Goal: Use online tool/utility: Utilize a website feature to perform a specific function

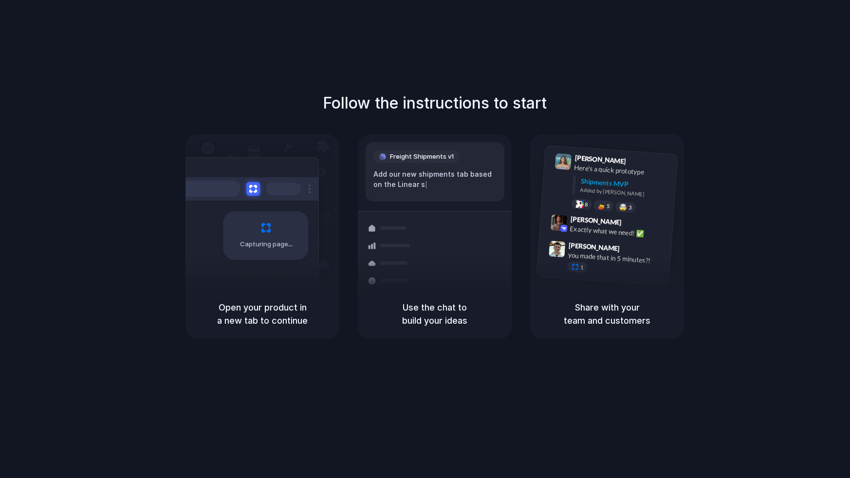
click at [532, 125] on div "Follow the instructions to start Capturing page Open your product in a new tab …" at bounding box center [435, 215] width 850 height 247
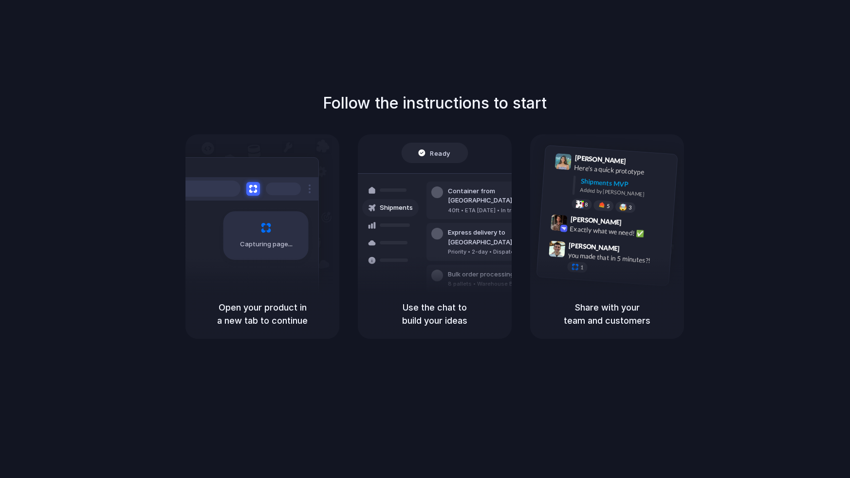
click at [78, 274] on div "Follow the instructions to start Capturing page Open your product in a new tab …" at bounding box center [435, 215] width 850 height 247
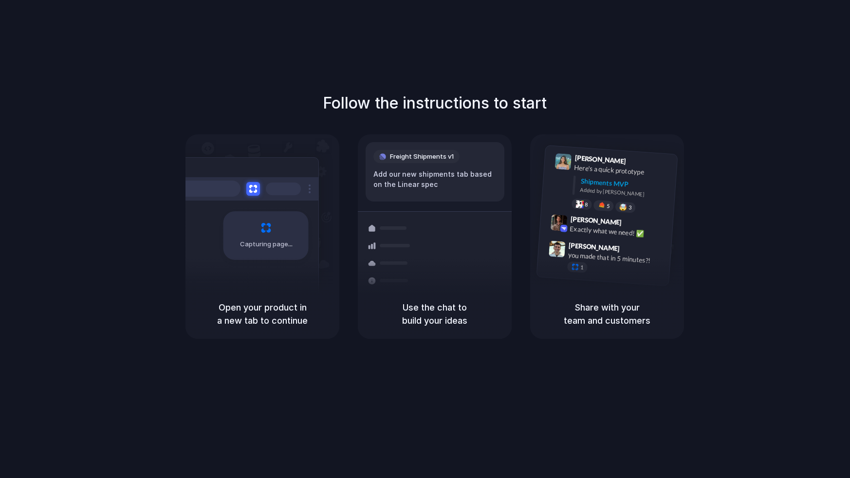
click at [396, 296] on div "Use the chat to build your ideas" at bounding box center [435, 314] width 154 height 50
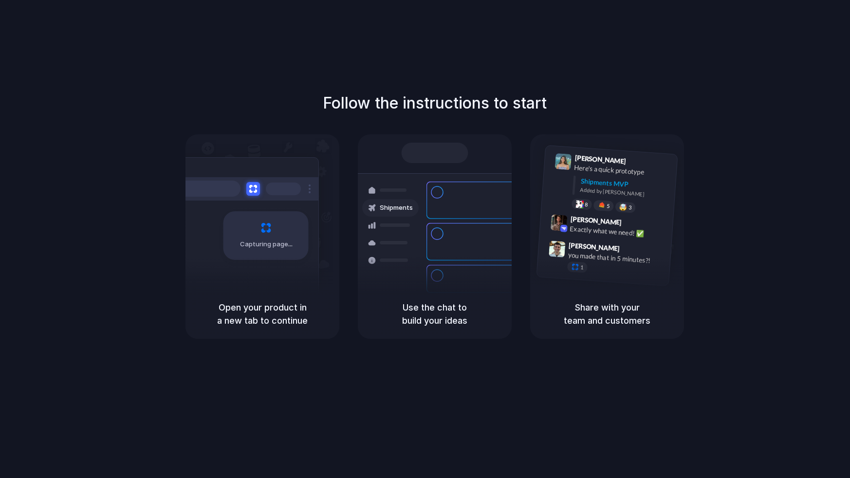
drag, startPoint x: 440, startPoint y: 234, endPoint x: 441, endPoint y: 142, distance: 91.5
click at [440, 233] on div "Express delivery to [GEOGRAPHIC_DATA] Priority • 2-day • Dispatched" at bounding box center [491, 242] width 131 height 38
click at [430, 149] on span "Ready" at bounding box center [440, 153] width 20 height 10
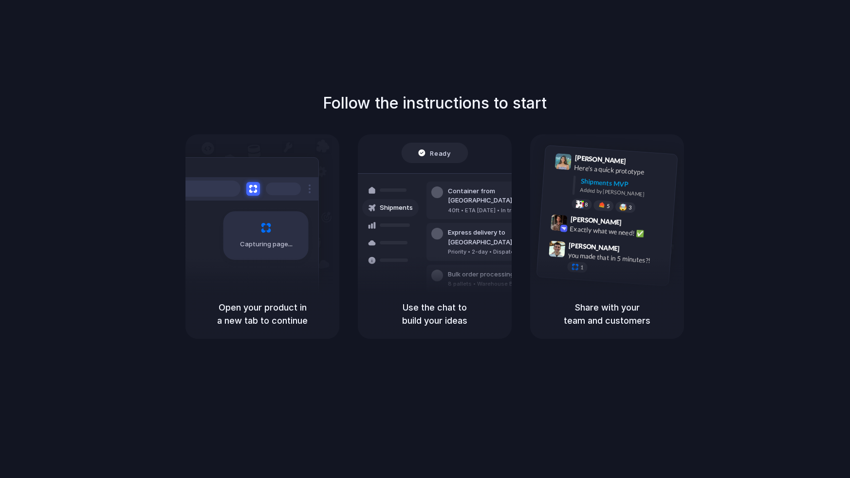
click at [433, 155] on span "Ready" at bounding box center [440, 153] width 20 height 10
click at [435, 157] on span "Ready" at bounding box center [440, 153] width 20 height 10
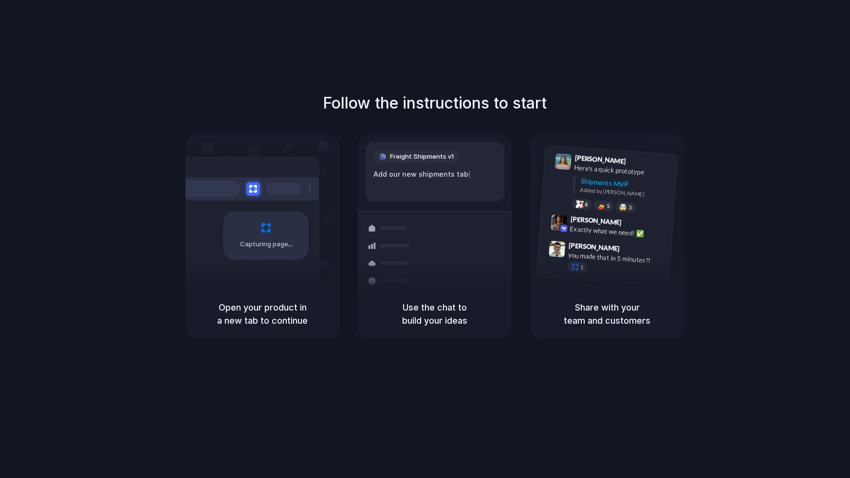
click at [399, 174] on div "Add our new shipments tab |" at bounding box center [434, 174] width 123 height 11
click at [613, 172] on div "Here's a quick prototype" at bounding box center [622, 171] width 97 height 17
click at [609, 242] on div "[PERSON_NAME] 9:47 AM you made that in 5 minutes?! 1" at bounding box center [604, 260] width 134 height 46
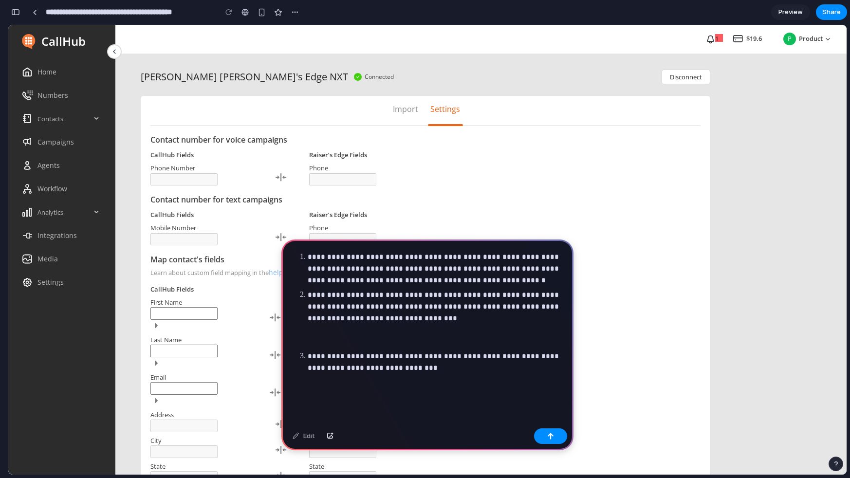
click at [332, 336] on p at bounding box center [427, 337] width 275 height 12
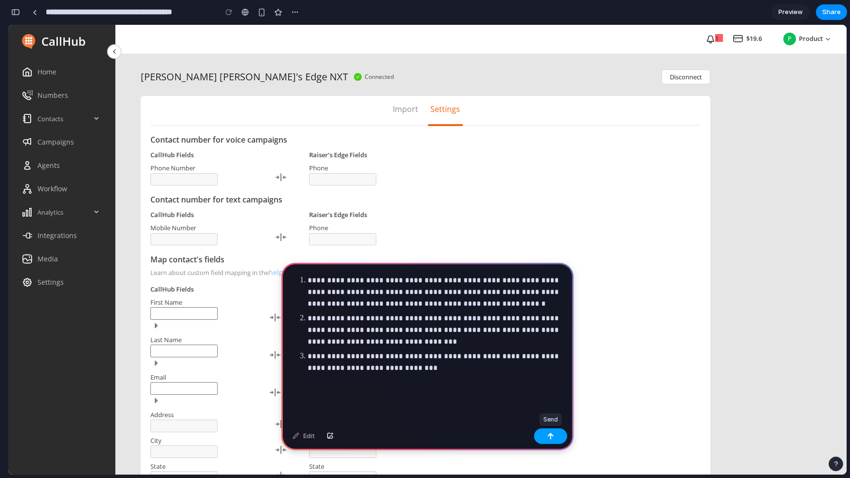
click at [548, 437] on div "button" at bounding box center [550, 436] width 7 height 7
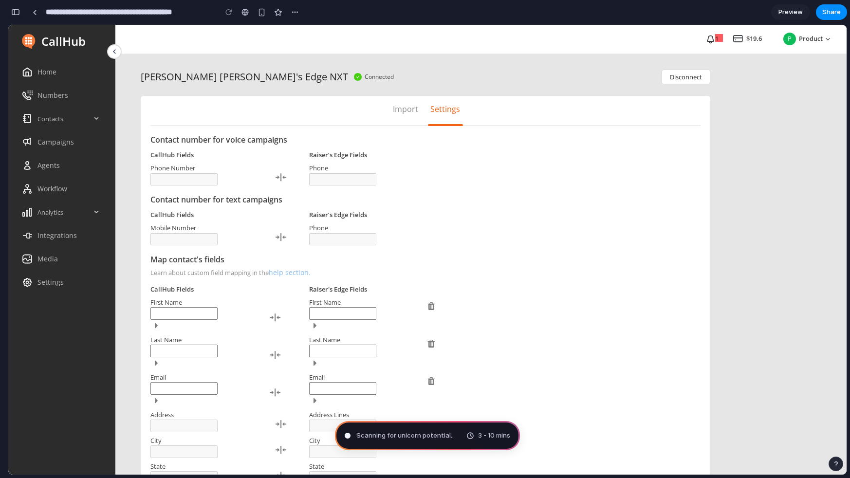
click at [19, 14] on button "button" at bounding box center [16, 12] width 16 height 16
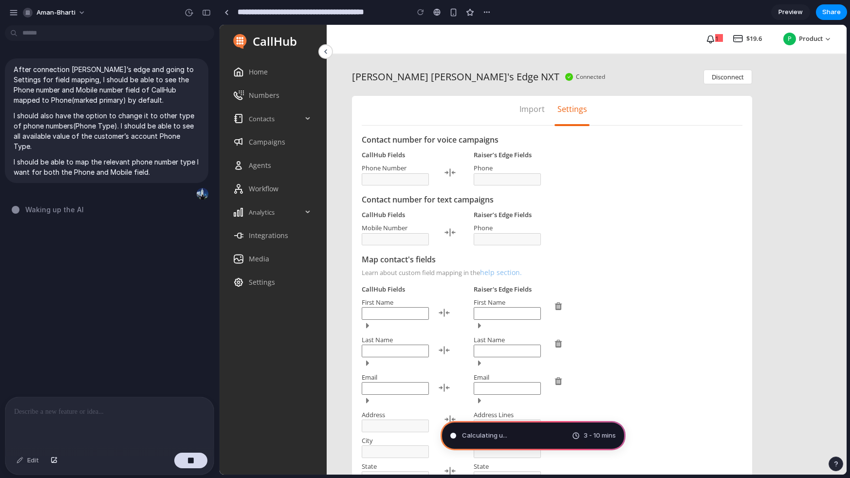
type input "**********"
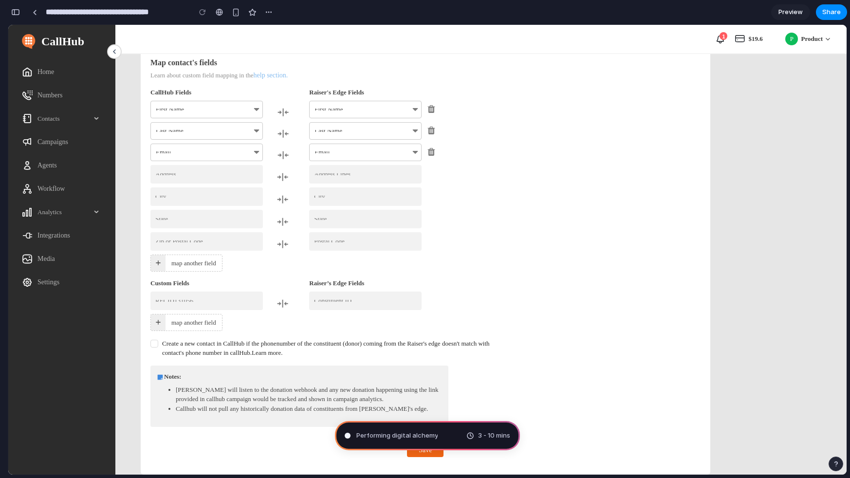
scroll to position [174, 0]
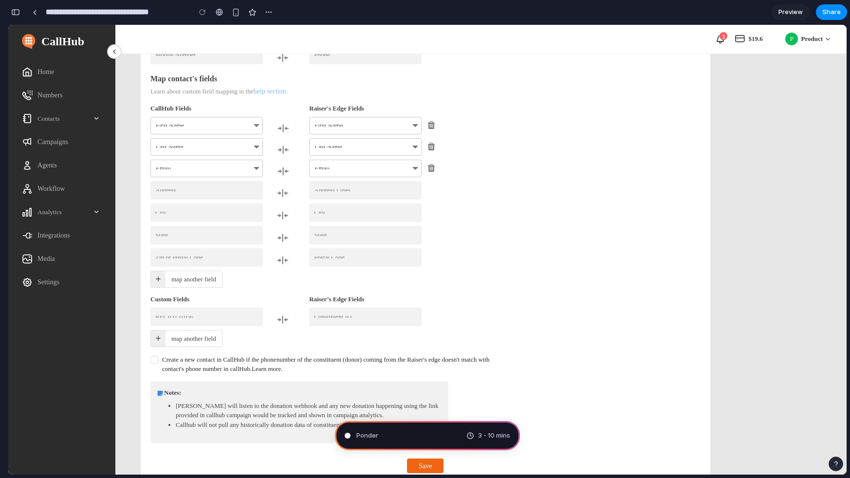
click at [18, 14] on div "button" at bounding box center [15, 12] width 9 height 7
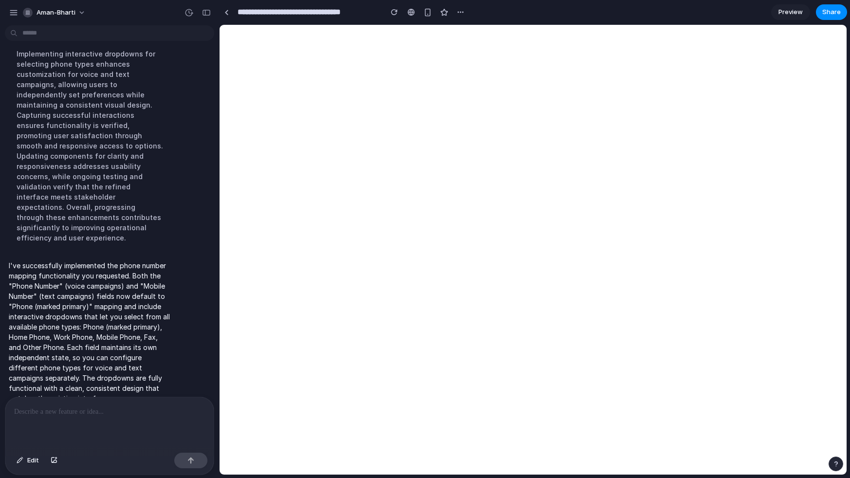
scroll to position [0, 0]
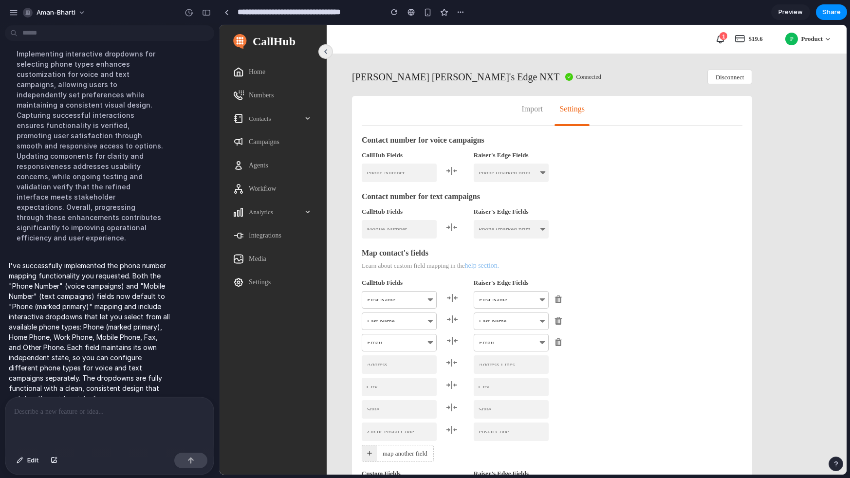
click at [326, 53] on icon at bounding box center [325, 51] width 3 height 5
click at [204, 13] on div "button" at bounding box center [206, 12] width 9 height 7
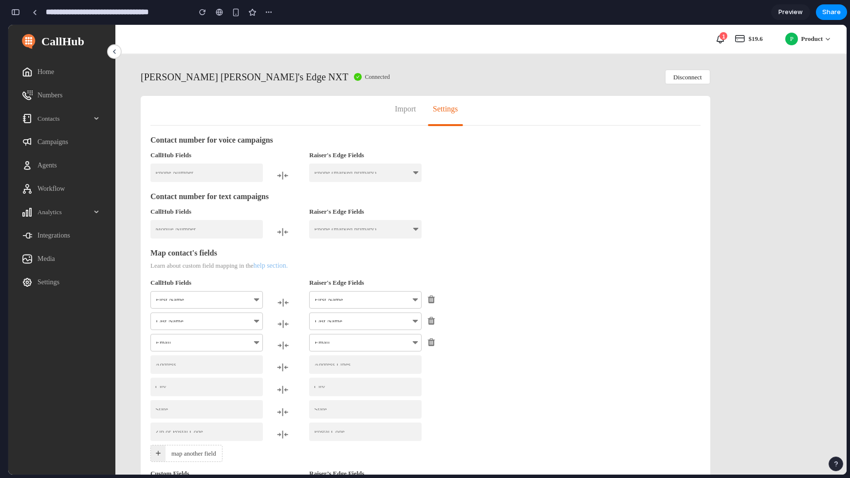
scroll to position [361, 0]
click at [439, 208] on div "CallHub Fields Raiser's Edge Fields" at bounding box center [333, 212] width 381 height 16
click at [363, 173] on div "Phone (marked primary)" at bounding box center [365, 173] width 112 height 18
click at [424, 171] on div "Phone (marked primary) Home Phone Work Phone Mobile Phone Fax Other Phone" at bounding box center [427, 250] width 838 height 450
click at [418, 222] on div "Phone (marked primary)" at bounding box center [365, 229] width 112 height 18
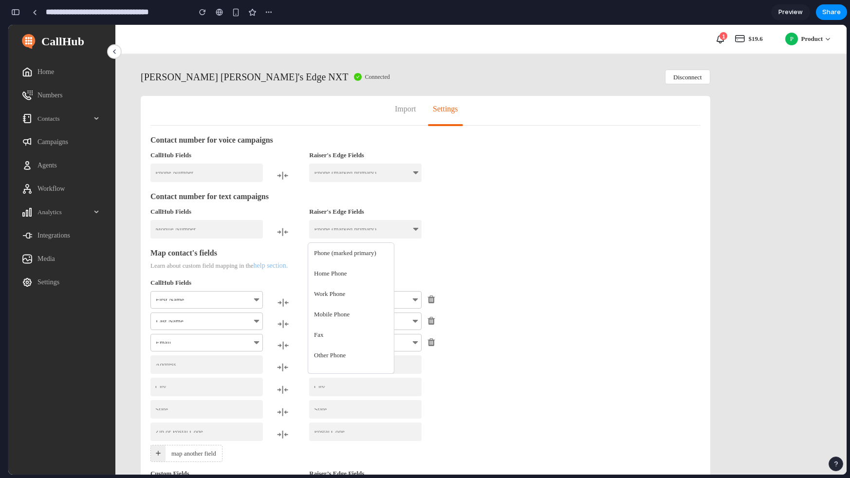
click at [435, 226] on div "Phone (marked primary) Home Phone Work Phone Mobile Phone Fax Other Phone" at bounding box center [427, 250] width 838 height 450
click at [369, 296] on div "First Name" at bounding box center [365, 300] width 112 height 18
click at [379, 297] on div "First Name" at bounding box center [365, 300] width 112 height 18
drag, startPoint x: 394, startPoint y: 301, endPoint x: 405, endPoint y: 300, distance: 11.7
click at [394, 301] on div "First Name" at bounding box center [365, 300] width 112 height 18
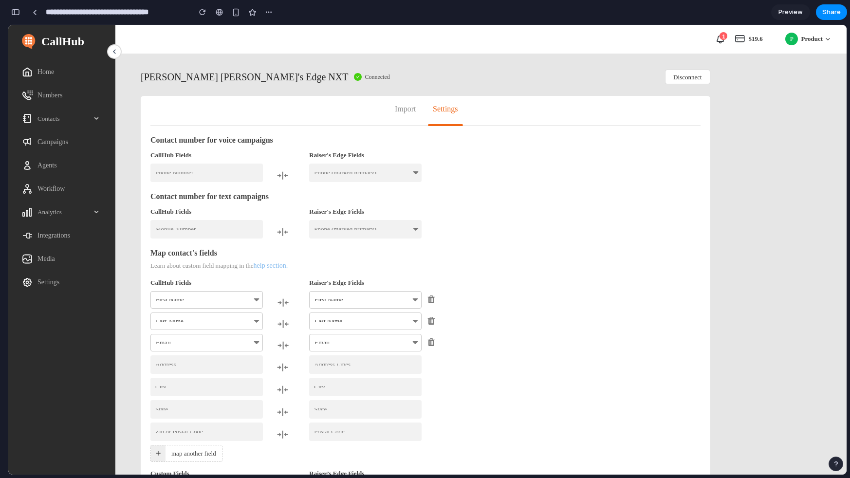
click at [402, 232] on div "Phone (marked primary)" at bounding box center [365, 229] width 112 height 18
click at [388, 171] on div "Phone (marked primary) Home Phone Work Phone Mobile Phone Fax Other Phone" at bounding box center [427, 250] width 838 height 450
click at [398, 171] on div "Phone (marked primary)" at bounding box center [365, 173] width 112 height 18
